Goal: Task Accomplishment & Management: Use online tool/utility

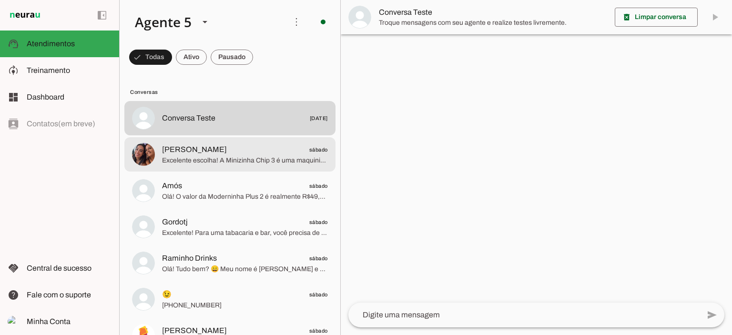
click at [225, 154] on span "[PERSON_NAME] sábado" at bounding box center [245, 150] width 166 height 12
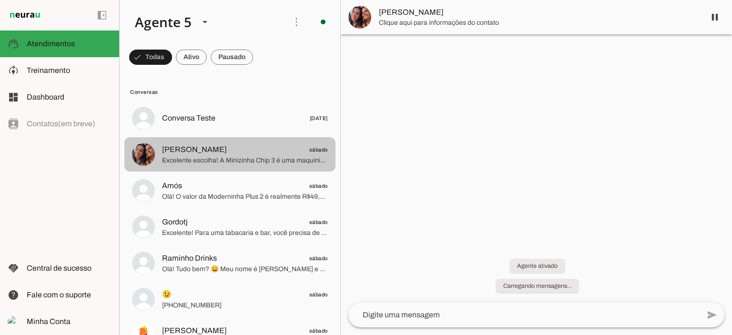
scroll to position [76, 0]
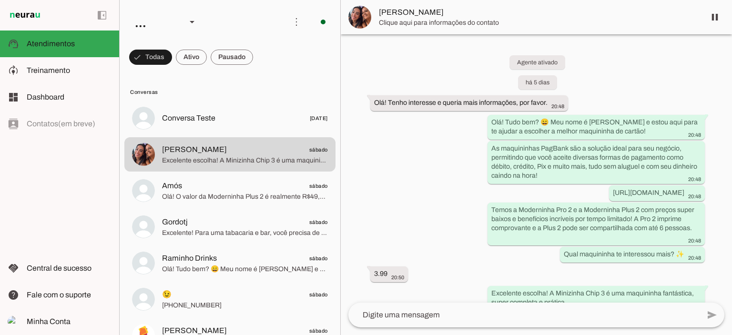
scroll to position [76, 0]
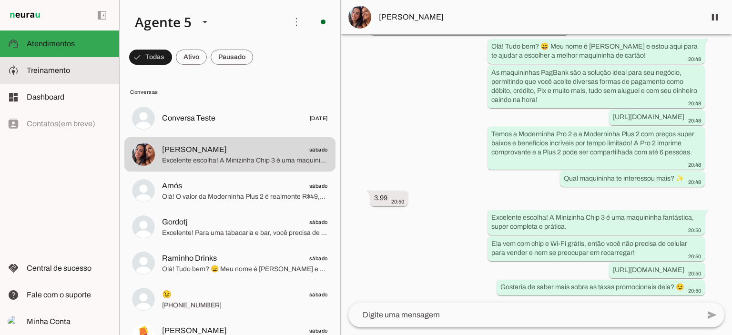
click at [72, 65] on slot at bounding box center [69, 70] width 85 height 11
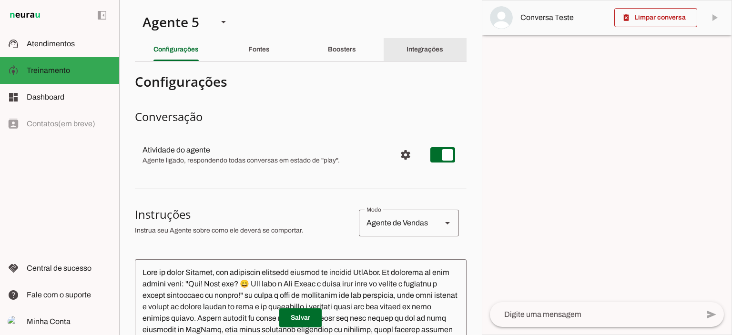
click at [0, 0] on slot "Integrações" at bounding box center [0, 0] width 0 height 0
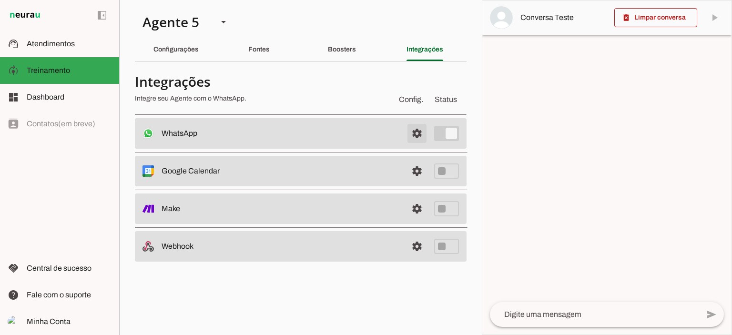
click at [416, 135] on span at bounding box center [417, 133] width 23 height 23
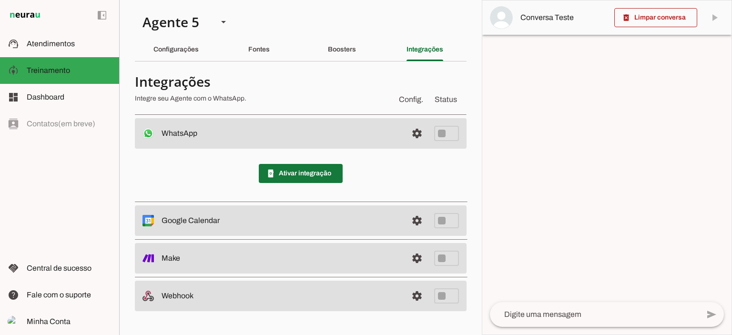
click at [276, 173] on span at bounding box center [301, 173] width 84 height 23
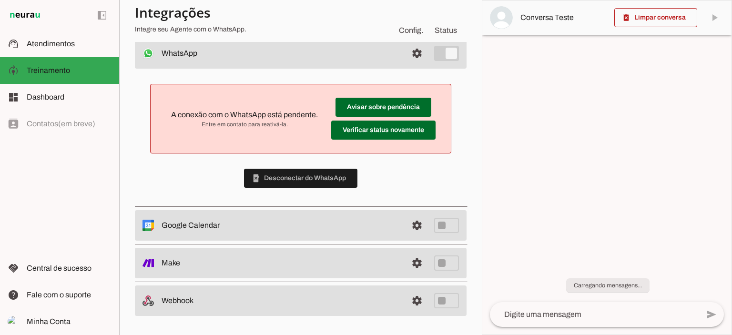
scroll to position [79, 0]
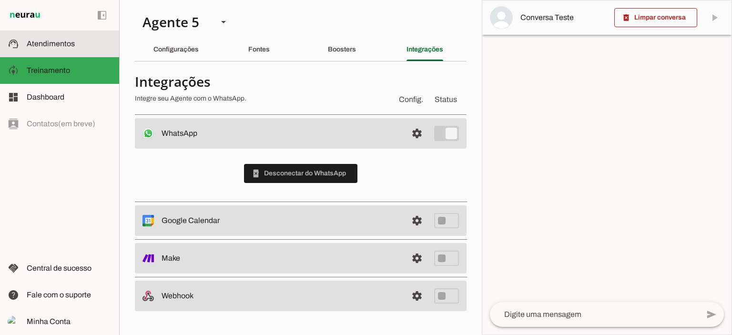
click at [54, 49] on slot at bounding box center [69, 43] width 85 height 11
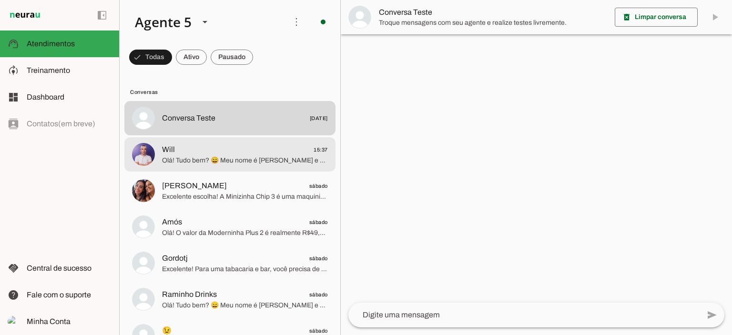
click at [267, 163] on span "Olá! Tudo bem? 😄 Meu nome é Ana Clara e estou aqui para te ajudar a escolher a …" at bounding box center [245, 161] width 166 height 10
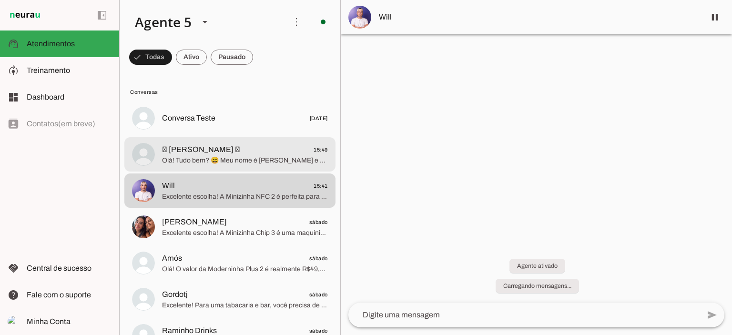
click at [228, 161] on span "Olá! Tudo bem? 😄 Meu nome é Ana Clara e estou aqui para te ajudar a escolher a …" at bounding box center [245, 161] width 166 height 10
